Goal: Task Accomplishment & Management: Use online tool/utility

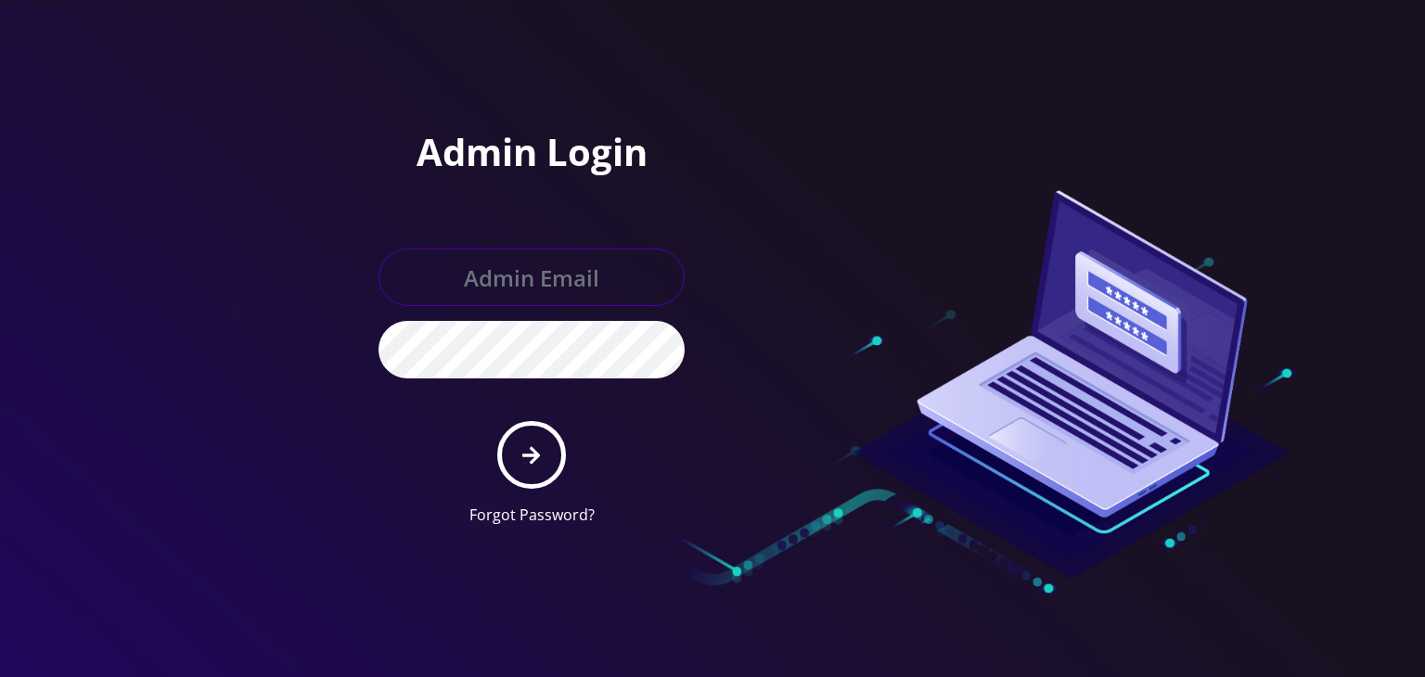
type input "boris@teltik.com"
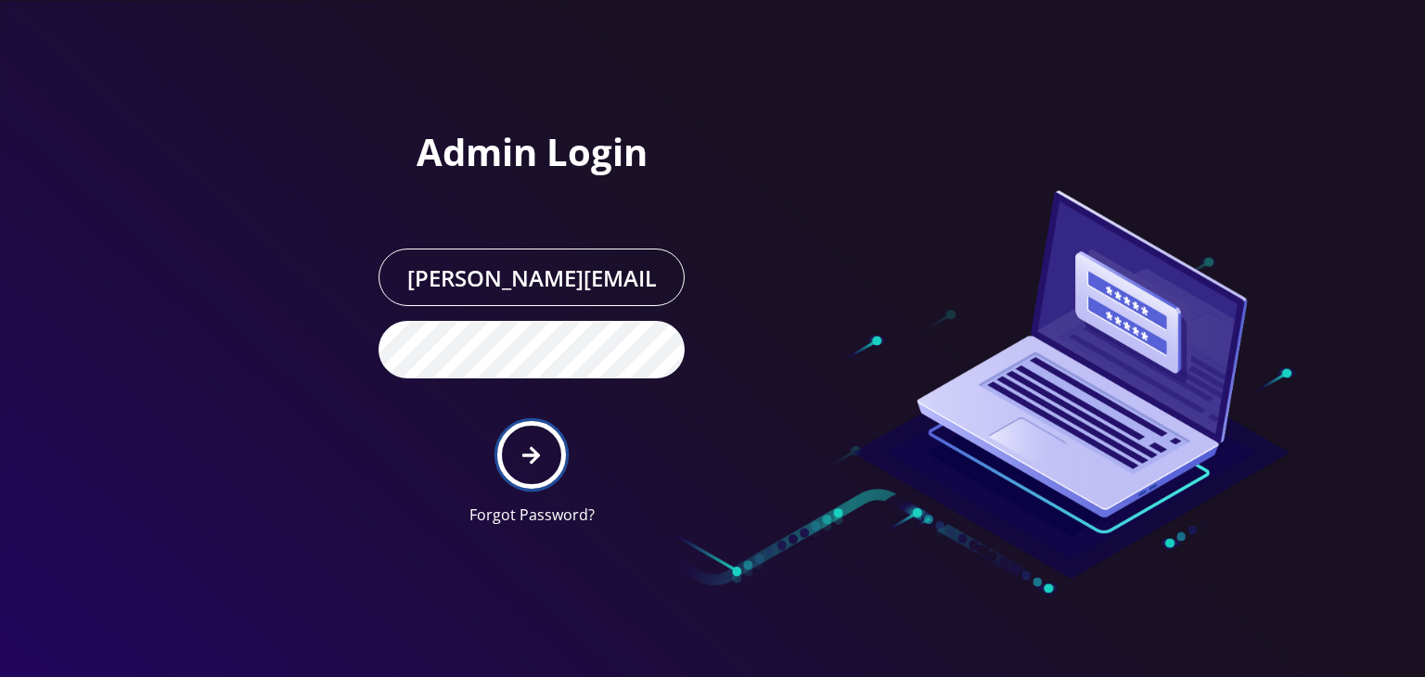
click at [517, 421] on button "submit" at bounding box center [531, 455] width 68 height 68
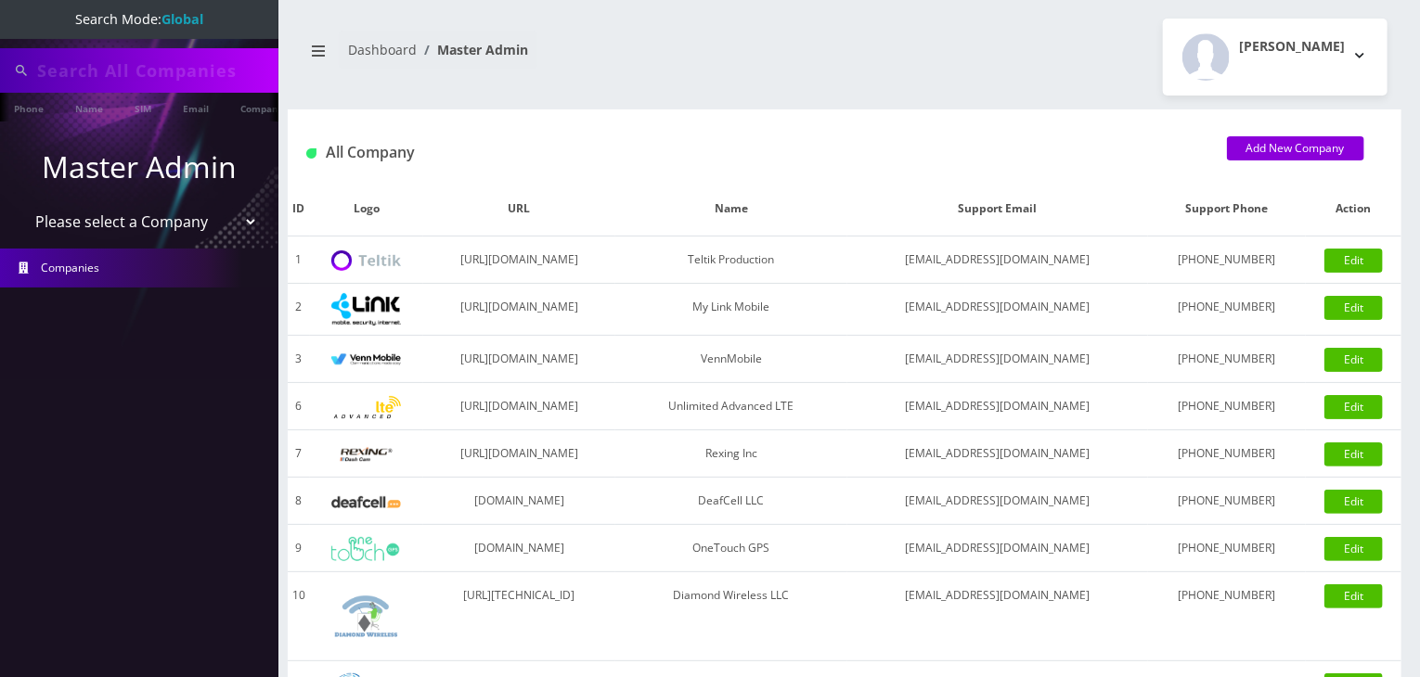
type input "tommy"
drag, startPoint x: 156, startPoint y: 221, endPoint x: 156, endPoint y: 238, distance: 17.6
click at [156, 221] on select "Please select a Company Teltik Production My Link Mobile VennMobile Unlimited A…" at bounding box center [139, 223] width 237 height 35
select select "13"
click at [21, 206] on select "Please select a Company Teltik Production My Link Mobile VennMobile Unlimited A…" at bounding box center [139, 223] width 237 height 35
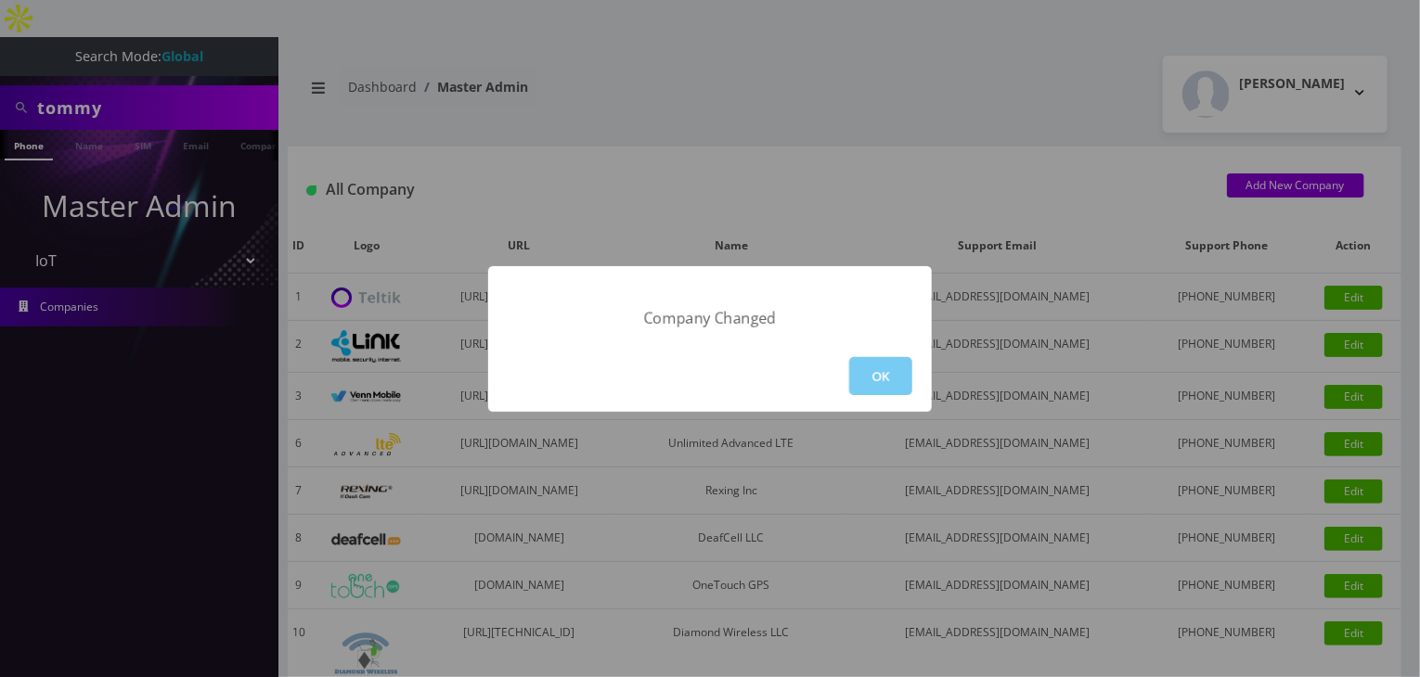
click at [880, 375] on button "OK" at bounding box center [880, 376] width 63 height 38
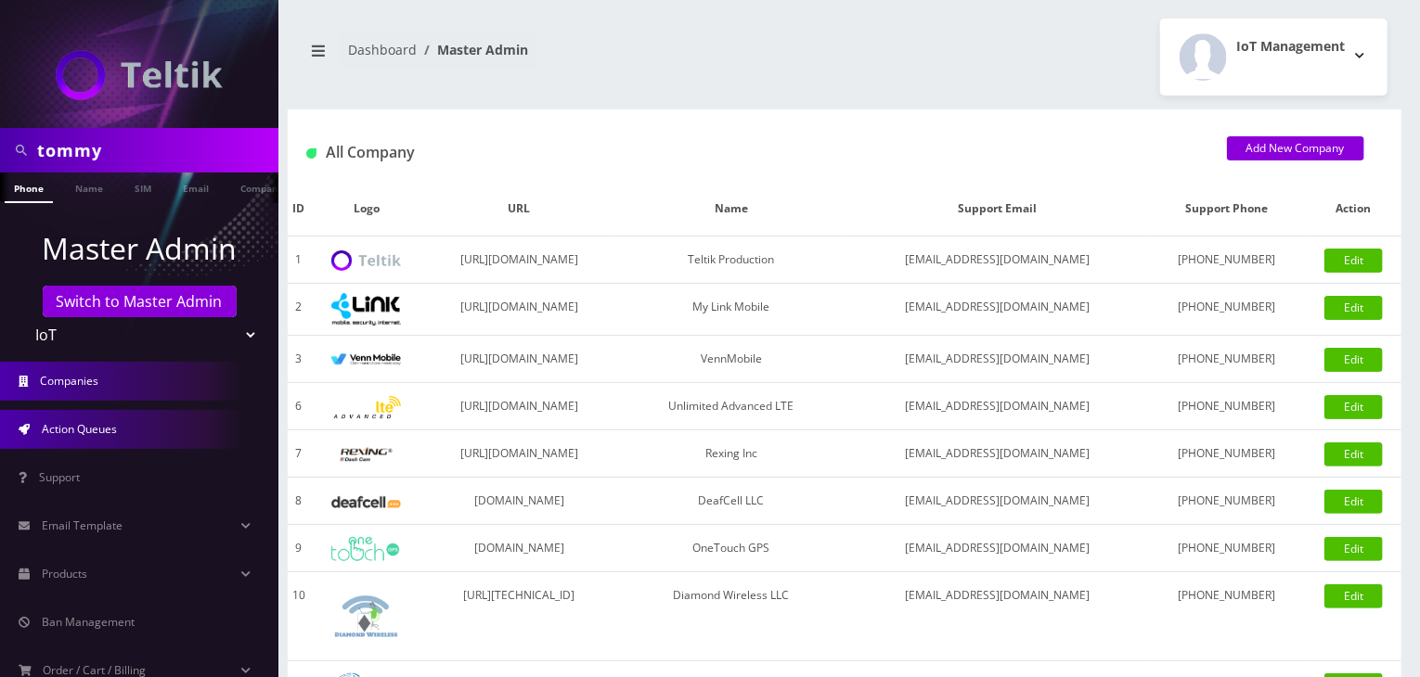
click at [130, 426] on link "Action Queues" at bounding box center [139, 429] width 278 height 39
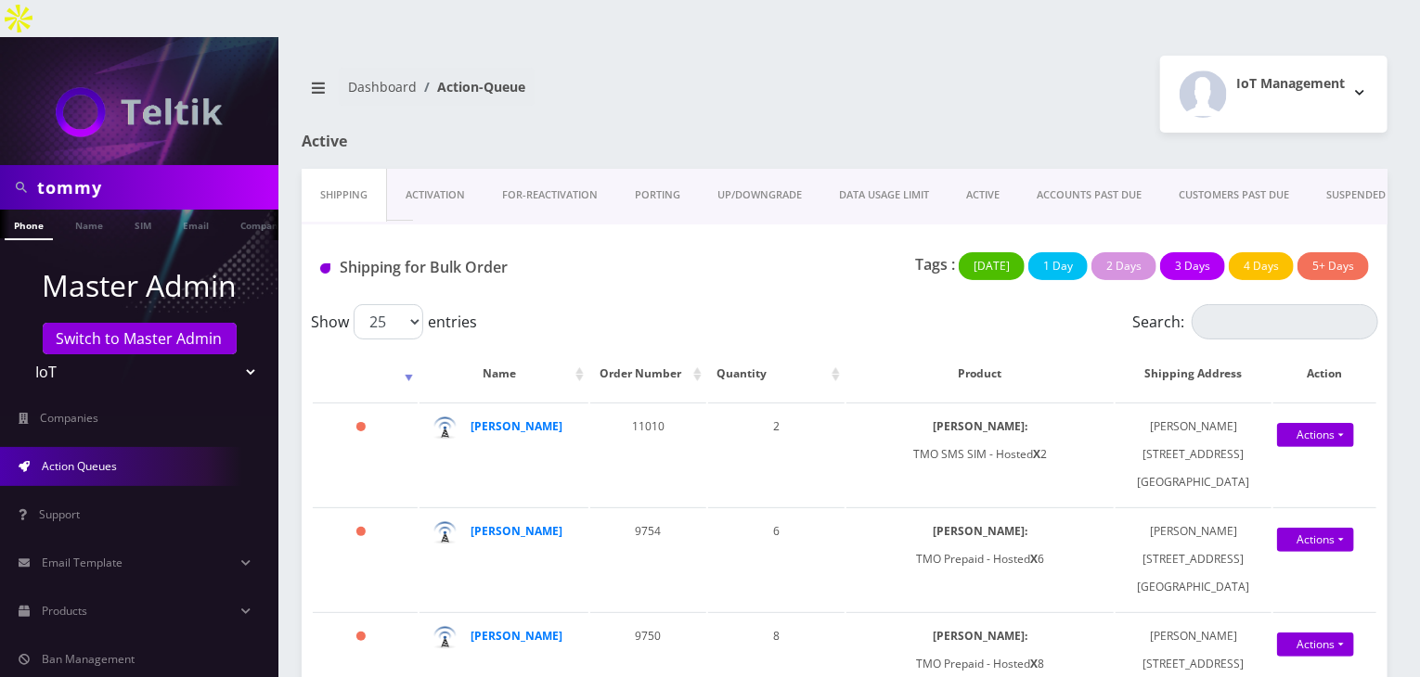
drag, startPoint x: 146, startPoint y: 142, endPoint x: 0, endPoint y: 155, distance: 146.3
click at [0, 165] on div "tommy" at bounding box center [139, 187] width 278 height 45
type input "abe"
click at [81, 210] on link "Name" at bounding box center [89, 225] width 46 height 31
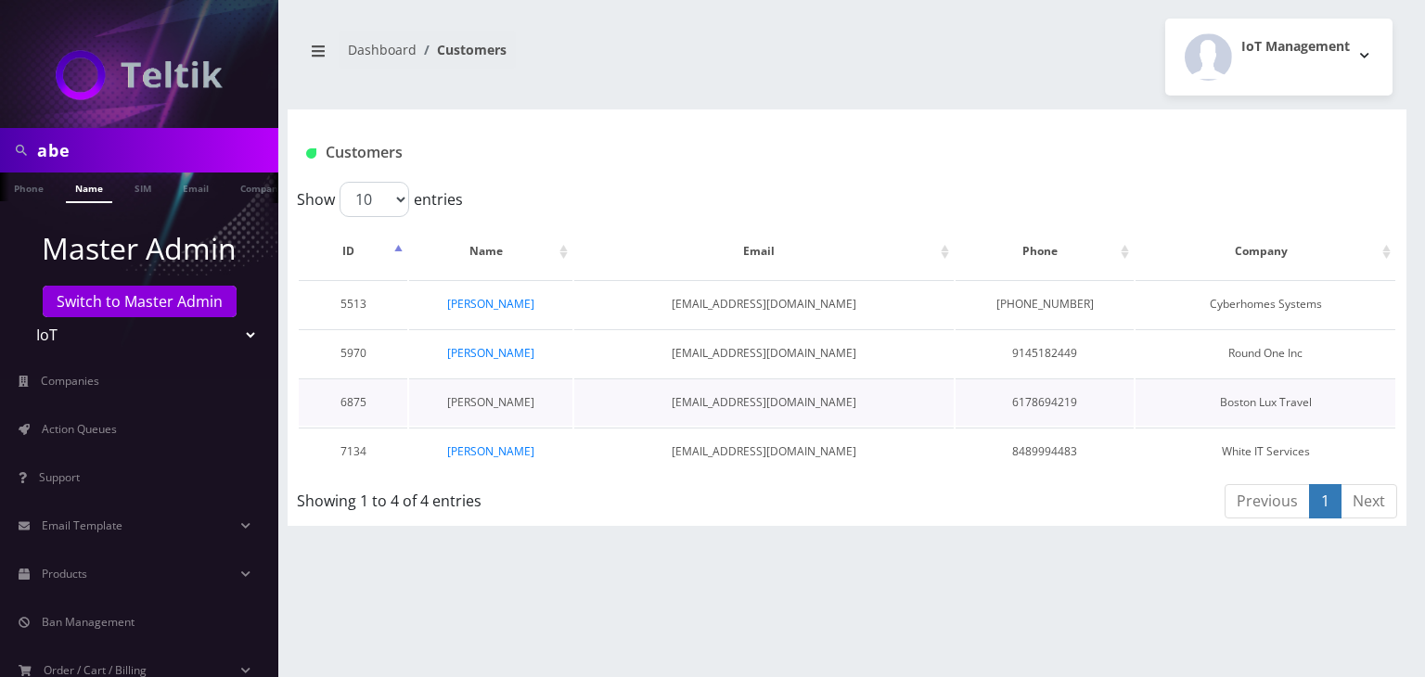
click at [482, 398] on link "Abe Zerou" at bounding box center [490, 402] width 87 height 16
